Goal: Information Seeking & Learning: Learn about a topic

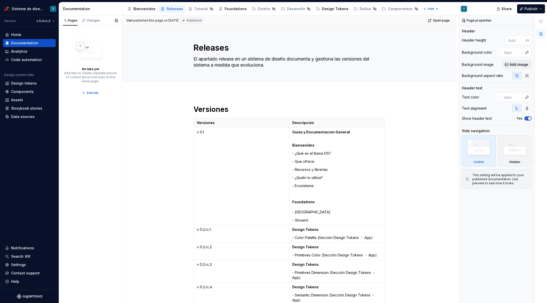
click at [105, 138] on div "Pages Changes No tabs yet Add tabs to create separate pieces of content about o…" at bounding box center [90, 159] width 63 height 288
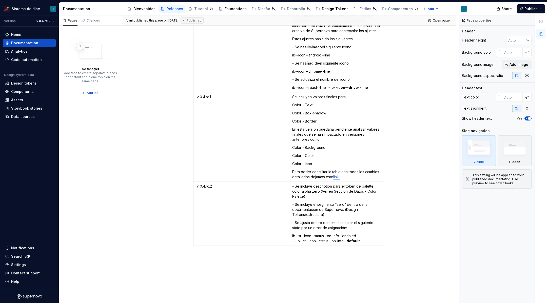
scroll to position [1777, 0]
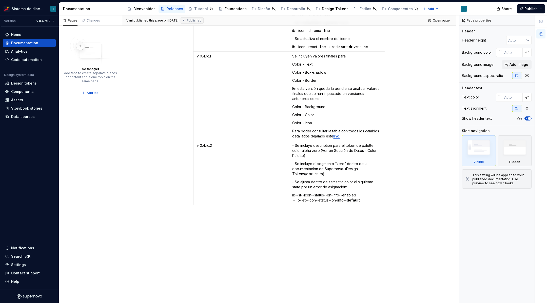
type textarea "*"
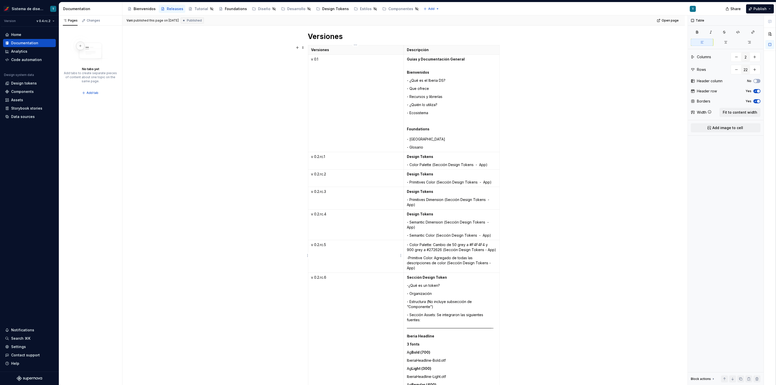
scroll to position [65, 0]
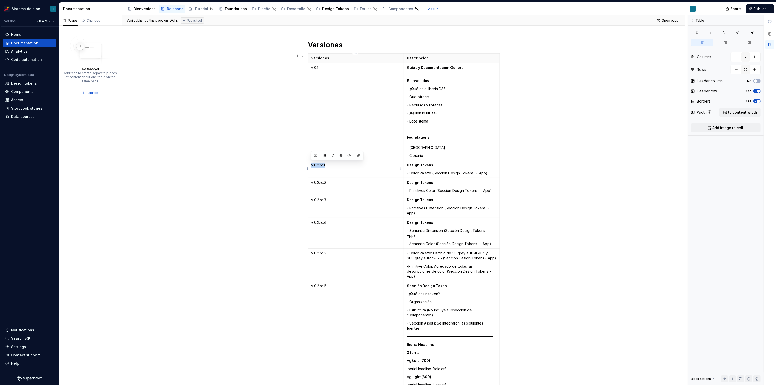
drag, startPoint x: 330, startPoint y: 165, endPoint x: 309, endPoint y: 164, distance: 20.3
click at [309, 164] on td "v 0.2.rc.1" at bounding box center [356, 169] width 96 height 17
click at [438, 131] on p at bounding box center [451, 129] width 89 height 5
type textarea "*"
click at [31, 83] on div "Design tokens" at bounding box center [24, 83] width 26 height 5
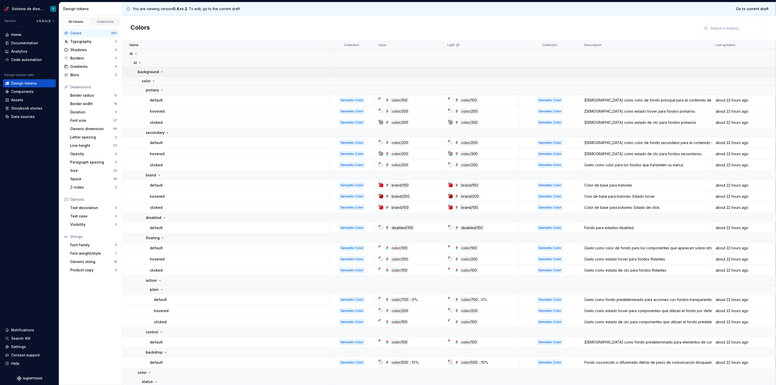
click at [160, 72] on icon at bounding box center [162, 72] width 4 height 4
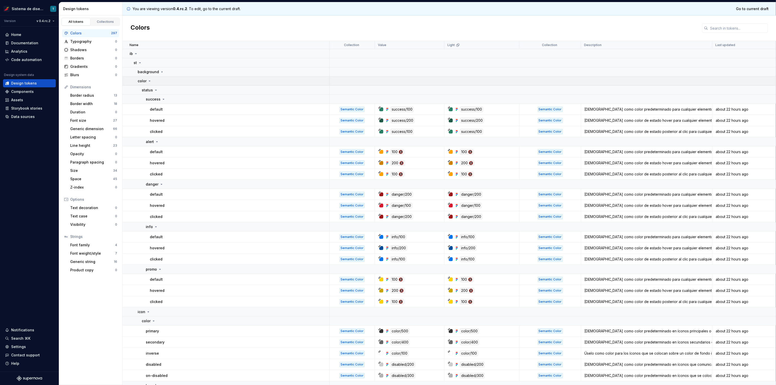
click at [149, 81] on icon at bounding box center [149, 81] width 1 height 1
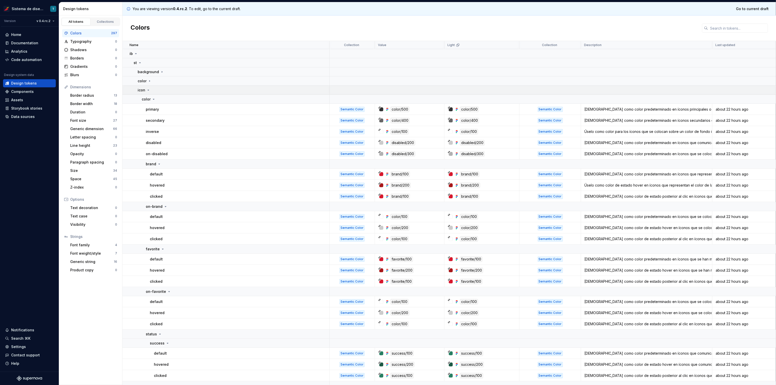
click at [147, 89] on icon at bounding box center [148, 90] width 4 height 4
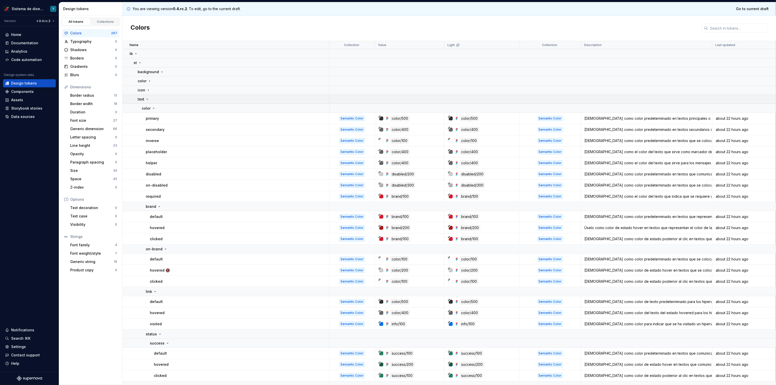
click at [147, 99] on icon at bounding box center [147, 99] width 4 height 4
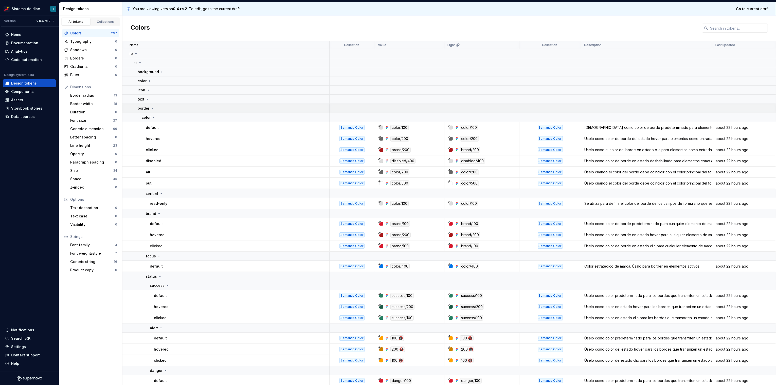
click at [152, 107] on icon at bounding box center [152, 108] width 4 height 4
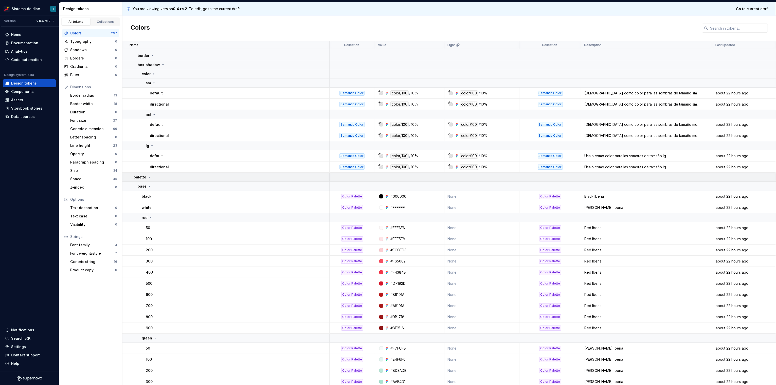
scroll to position [160, 0]
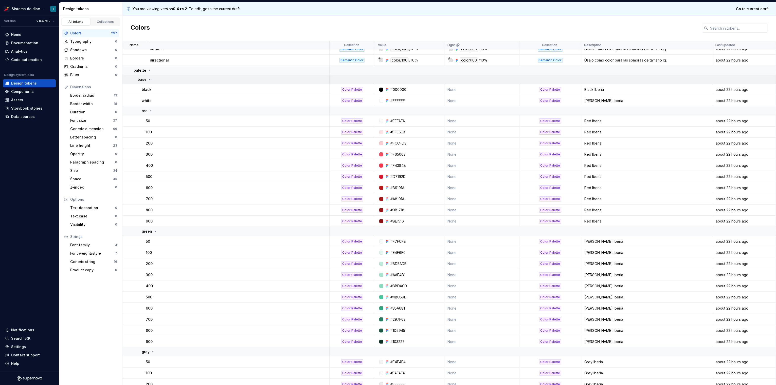
click at [149, 80] on icon at bounding box center [149, 80] width 4 height 4
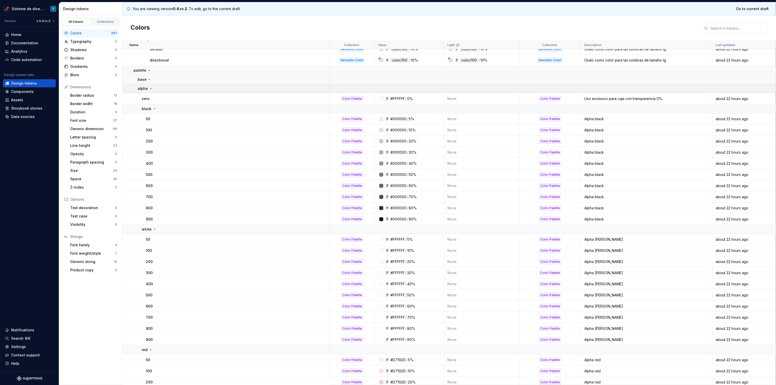
click at [150, 87] on icon at bounding box center [151, 89] width 4 height 4
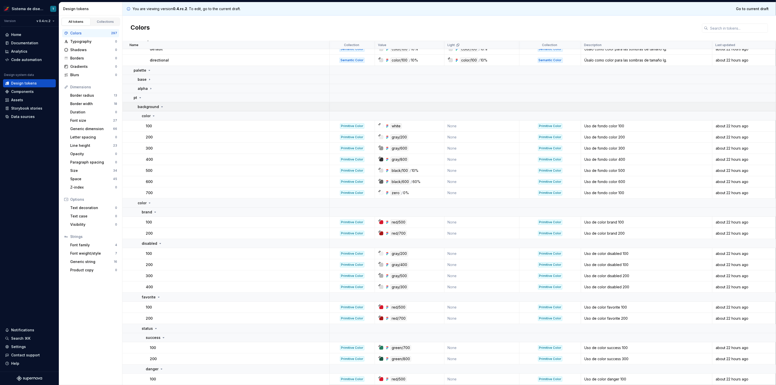
click at [161, 106] on icon at bounding box center [162, 107] width 4 height 4
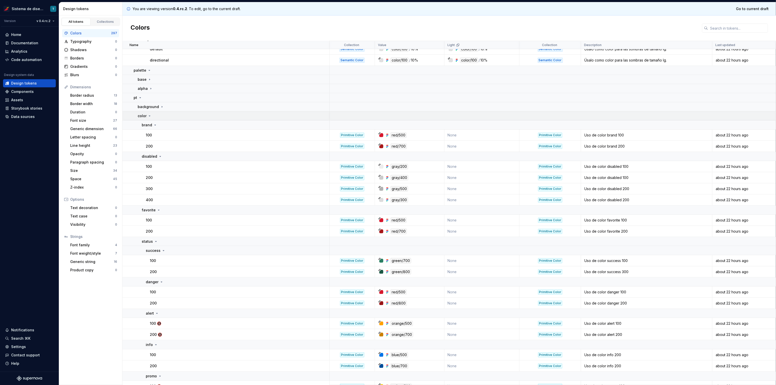
click at [149, 116] on icon at bounding box center [149, 116] width 1 height 1
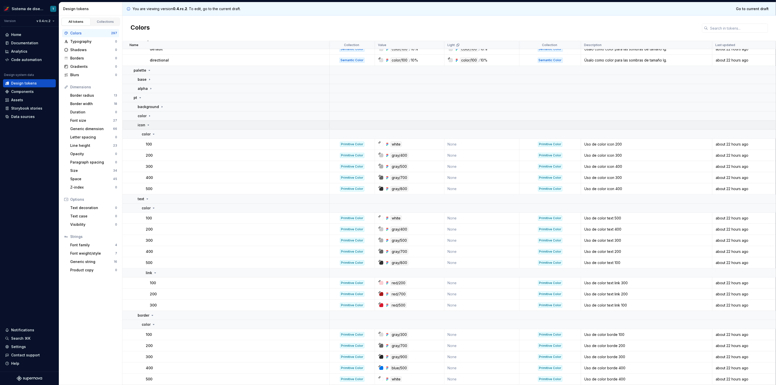
click at [148, 124] on icon at bounding box center [148, 125] width 4 height 4
